Goal: Navigation & Orientation: Find specific page/section

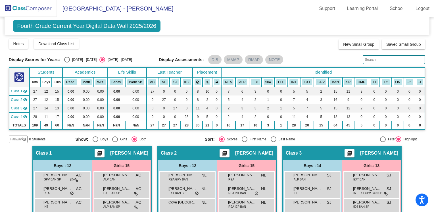
scroll to position [225, 0]
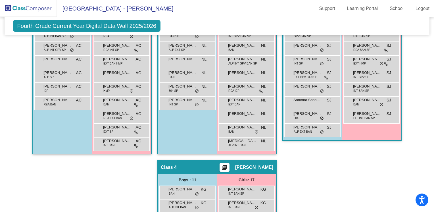
click at [40, 9] on img at bounding box center [28, 8] width 57 height 17
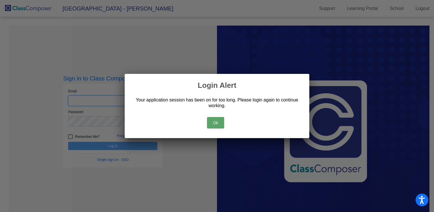
type input "[EMAIL_ADDRESS][DOMAIN_NAME]"
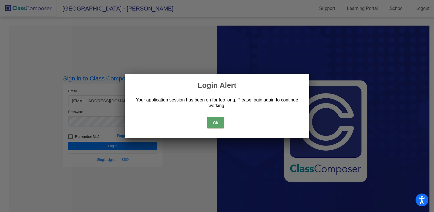
click at [216, 122] on button "Ok" at bounding box center [215, 122] width 17 height 11
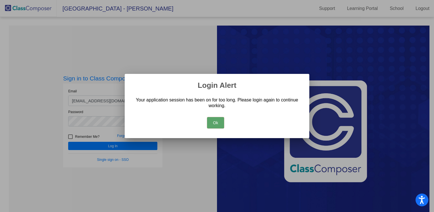
click at [213, 124] on button "Ok" at bounding box center [215, 122] width 17 height 11
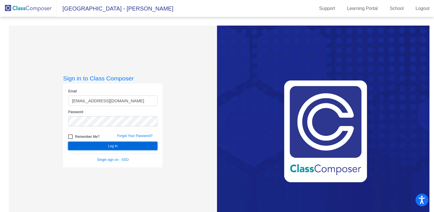
click at [145, 145] on button "Log In" at bounding box center [112, 146] width 89 height 8
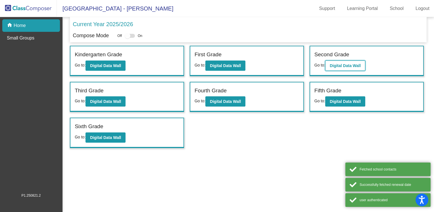
click at [340, 64] on b "Digital Data Wall" at bounding box center [345, 65] width 31 height 5
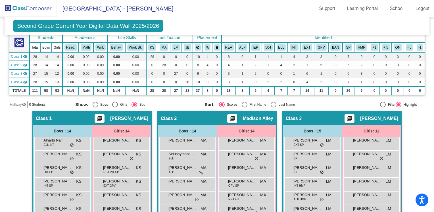
scroll to position [37, 0]
